Goal: Task Accomplishment & Management: Complete application form

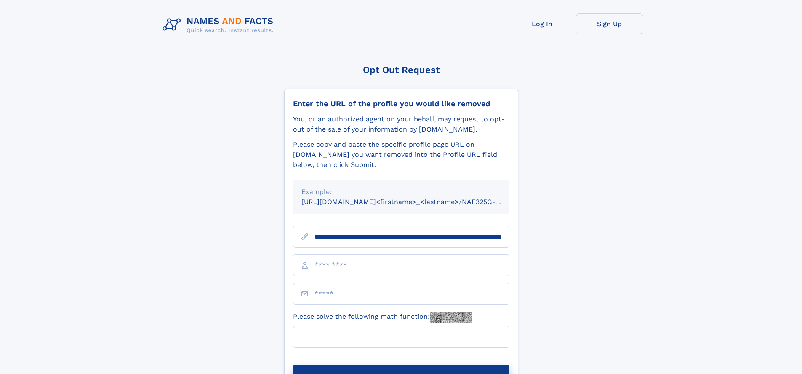
scroll to position [0, 83]
type input "**********"
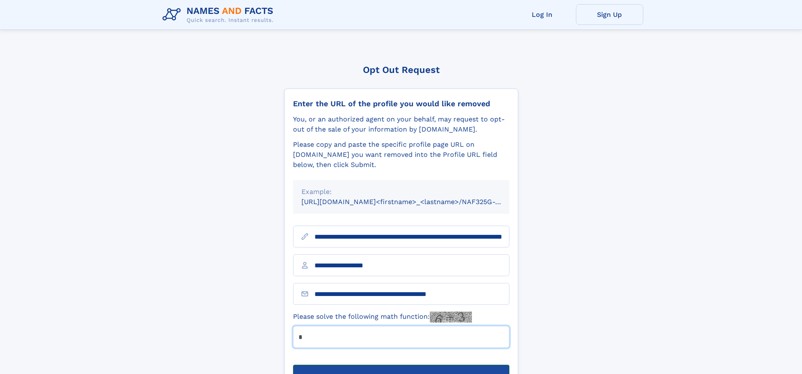
type input "*"
click at [401, 364] on button "Submit Opt Out Request" at bounding box center [401, 377] width 216 height 27
